Goal: Navigation & Orientation: Go to known website

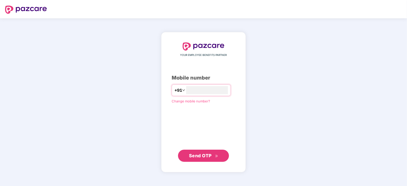
type input "**********"
click at [207, 156] on span "Send OTP" at bounding box center [200, 155] width 23 height 5
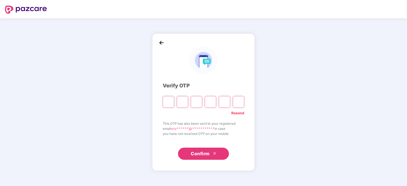
paste input "*"
type input "*"
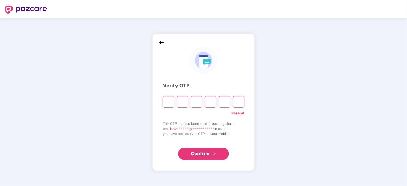
type input "*"
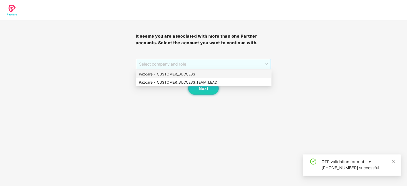
click at [268, 64] on span "Select company and role" at bounding box center [203, 64] width 129 height 10
click at [172, 74] on div "Pazcare - CUSTOMER_SUCCESS" at bounding box center [204, 75] width 130 height 6
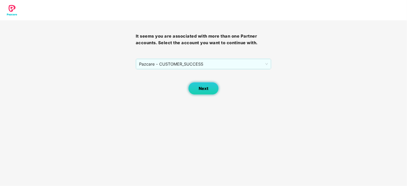
click at [206, 86] on span "Next" at bounding box center [204, 88] width 10 height 5
